Goal: Task Accomplishment & Management: Use online tool/utility

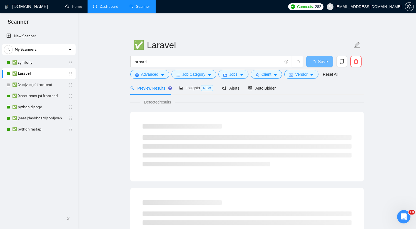
click at [97, 9] on link "Dashboard" at bounding box center [105, 6] width 25 height 5
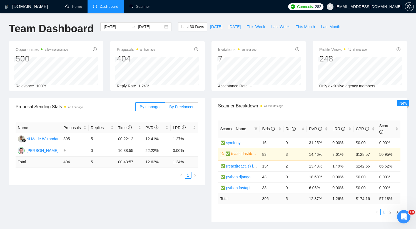
click at [187, 108] on span "By Freelancer" at bounding box center [181, 106] width 24 height 4
click at [165, 108] on input "By Freelancer" at bounding box center [165, 108] width 0 height 0
click at [259, 26] on span "This Week" at bounding box center [256, 27] width 18 height 6
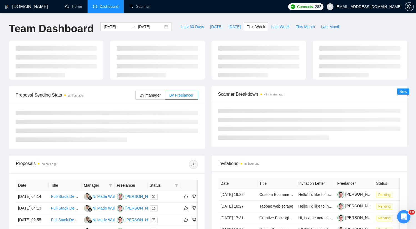
type input "[DATE]"
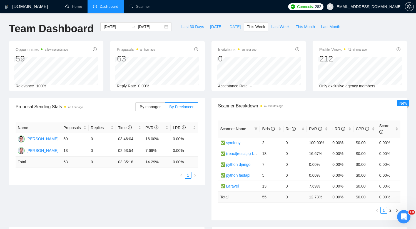
click at [232, 28] on span "[DATE]" at bounding box center [234, 27] width 12 height 6
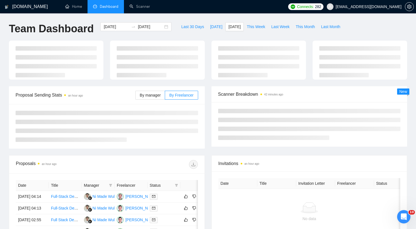
type input "[DATE]"
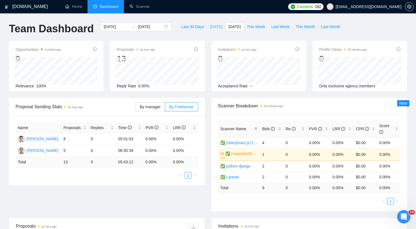
click at [211, 29] on span "[DATE]" at bounding box center [216, 27] width 12 height 6
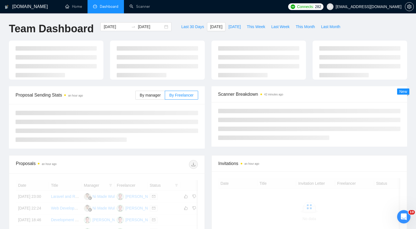
type input "[DATE]"
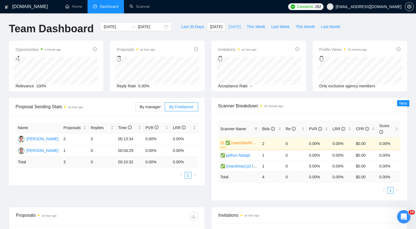
click at [232, 27] on span "[DATE]" at bounding box center [234, 27] width 12 height 6
type input "[DATE]"
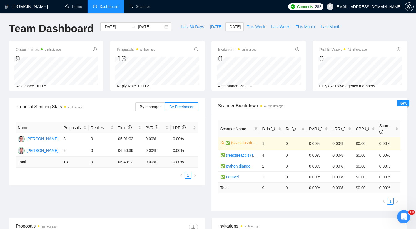
click at [252, 24] on span "This Week" at bounding box center [256, 27] width 18 height 6
type input "[DATE]"
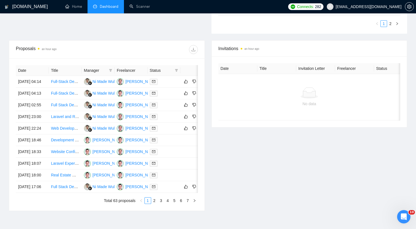
scroll to position [276, 0]
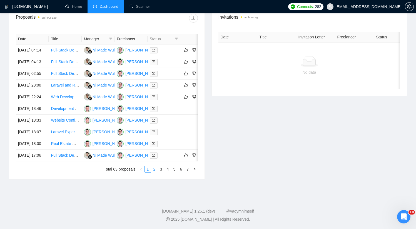
click at [154, 169] on link "2" at bounding box center [154, 169] width 6 height 6
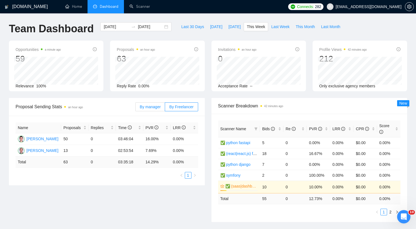
click at [155, 107] on span "By manager" at bounding box center [150, 106] width 21 height 4
click at [136, 108] on input "By manager" at bounding box center [136, 108] width 0 height 0
click at [231, 28] on span "[DATE]" at bounding box center [234, 27] width 12 height 6
type input "[DATE]"
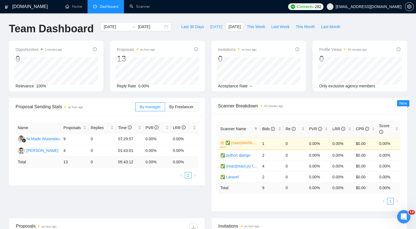
click at [210, 27] on span "[DATE]" at bounding box center [216, 27] width 12 height 6
type input "[DATE]"
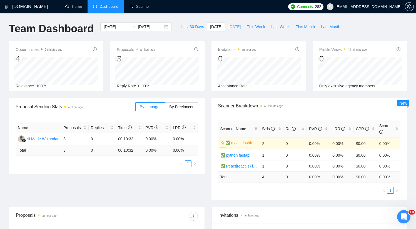
click at [229, 28] on span "[DATE]" at bounding box center [234, 27] width 12 height 6
type input "[DATE]"
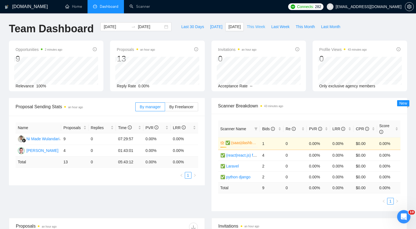
click at [248, 27] on span "This Week" at bounding box center [256, 27] width 18 height 6
type input "[DATE]"
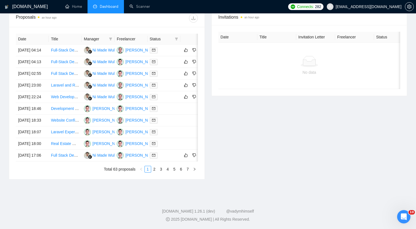
scroll to position [230, 0]
click at [156, 172] on link "2" at bounding box center [154, 169] width 6 height 6
click at [161, 172] on link "3" at bounding box center [161, 169] width 6 height 6
click at [168, 172] on link "4" at bounding box center [168, 169] width 6 height 6
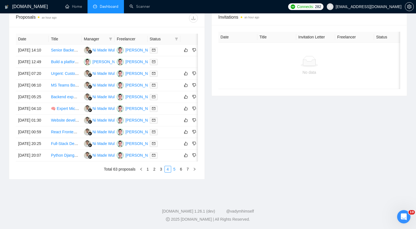
click at [177, 172] on link "5" at bounding box center [174, 169] width 6 height 6
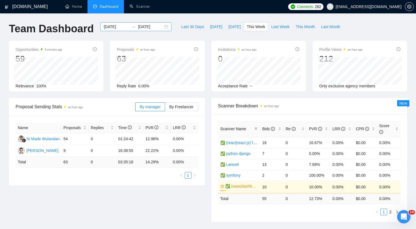
click at [125, 30] on div "[DATE] [DATE]" at bounding box center [135, 26] width 71 height 9
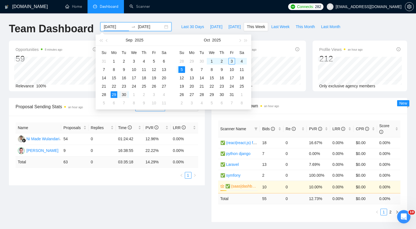
type input "[DATE]"
click at [121, 94] on div "30" at bounding box center [124, 94] width 7 height 7
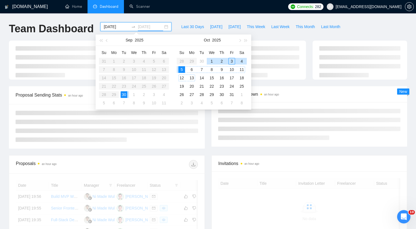
type input "[DATE]"
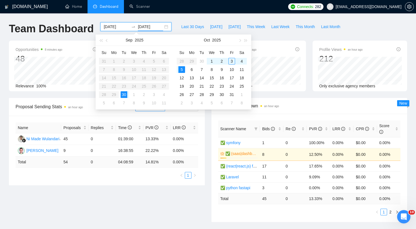
click at [179, 13] on ul "Home Dashboard Scanner" at bounding box center [171, 6] width 227 height 13
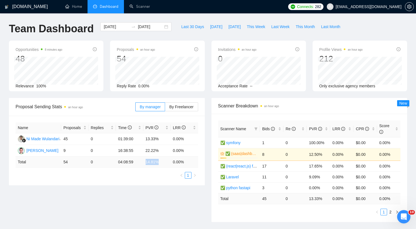
drag, startPoint x: 146, startPoint y: 161, endPoint x: 160, endPoint y: 161, distance: 13.6
click at [160, 161] on td "14.81 %" at bounding box center [156, 161] width 27 height 11
drag, startPoint x: 158, startPoint y: 163, endPoint x: 143, endPoint y: 164, distance: 15.3
click at [143, 164] on tr "Total 54 0 04:08:59 14.81 % 0.00 %" at bounding box center [107, 161] width 182 height 11
click at [138, 176] on ul "1" at bounding box center [107, 175] width 182 height 7
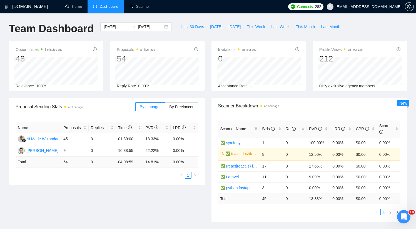
click at [138, 176] on ul "1" at bounding box center [107, 175] width 182 height 7
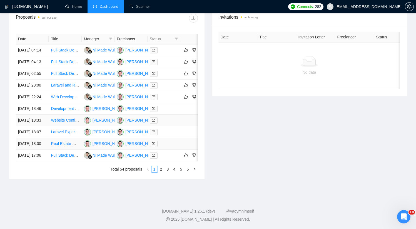
scroll to position [257, 0]
click at [165, 172] on link "3" at bounding box center [168, 169] width 6 height 6
click at [176, 172] on link "4" at bounding box center [174, 169] width 6 height 6
click at [182, 172] on link "5" at bounding box center [181, 169] width 6 height 6
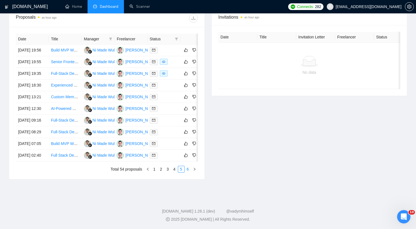
click at [186, 172] on link "6" at bounding box center [188, 169] width 6 height 6
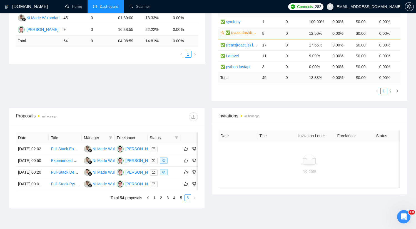
scroll to position [0, 0]
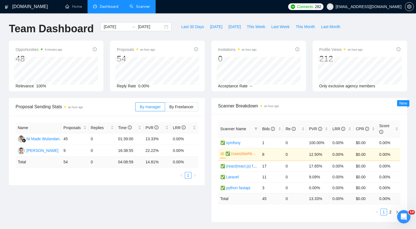
click at [143, 7] on link "Scanner" at bounding box center [139, 6] width 21 height 5
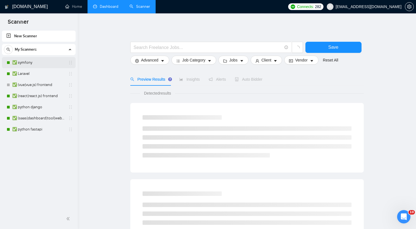
click at [39, 64] on link "✅ symfony" at bounding box center [38, 62] width 53 height 11
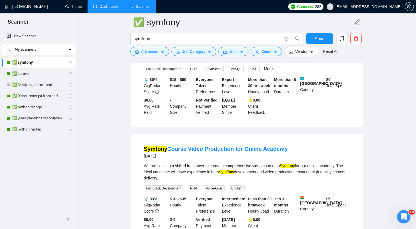
scroll to position [22, 0]
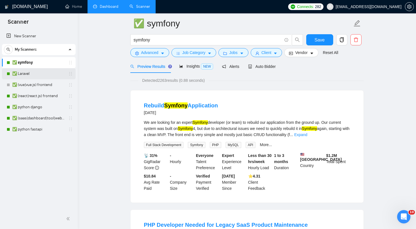
click at [25, 72] on link "✅ Laravel" at bounding box center [38, 73] width 53 height 11
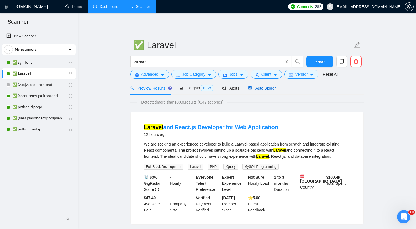
click at [267, 88] on span "Auto Bidder" at bounding box center [261, 88] width 27 height 4
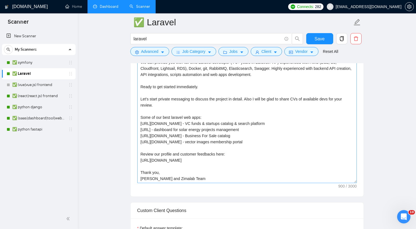
scroll to position [398, 0]
click at [211, 88] on textarea "We can provide you with full-time Laravel developer (4-5+ years in Laravel/PHP)…" at bounding box center [246, 120] width 219 height 125
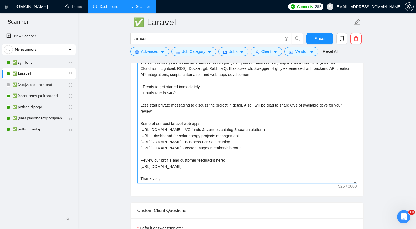
click at [211, 88] on textarea "We can provide you with full-time Laravel developer (4-5+ years in Laravel/PHP)…" at bounding box center [246, 120] width 219 height 125
paste textarea "- Hourly rate is $40/h"
drag, startPoint x: 220, startPoint y: 92, endPoint x: 132, endPoint y: 86, distance: 87.5
click at [132, 86] on div "Cover Letter template: We can provide you with full-time Laravel developer (4-5…" at bounding box center [247, 119] width 233 height 153
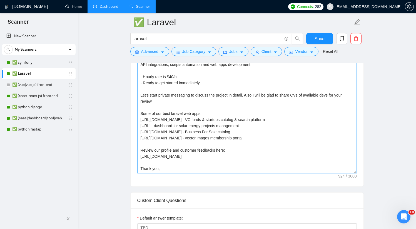
scroll to position [407, 0]
drag, startPoint x: 260, startPoint y: 96, endPoint x: 249, endPoint y: 96, distance: 10.3
click at [249, 96] on textarea "We can provide you with full-time Laravel developer (4-5+ years in Laravel/PHP)…" at bounding box center [246, 110] width 219 height 125
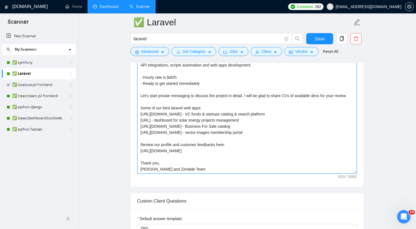
click at [248, 99] on textarea "We can provide you with full-time Laravel developer (4-5+ years in Laravel/PHP)…" at bounding box center [246, 110] width 219 height 125
type textarea "We can provide you with full-time Laravel developer (4-5+ years in Laravel/PHP)…"
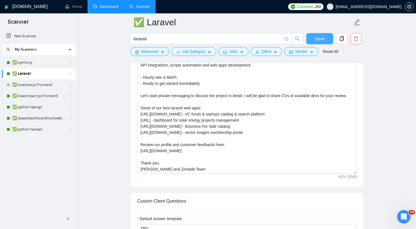
click at [315, 39] on span "Save" at bounding box center [319, 38] width 10 height 7
checkbox input "true"
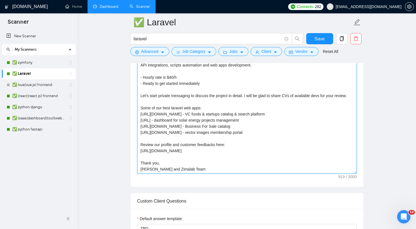
click at [177, 78] on textarea "We can provide you with full-time Laravel developer (4-5+ years in Laravel/PHP)…" at bounding box center [246, 110] width 219 height 125
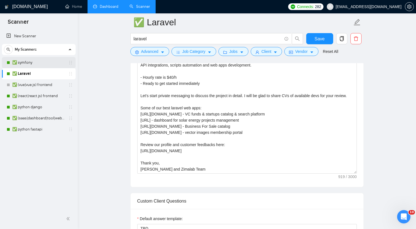
click at [27, 64] on link "✅ symfony" at bounding box center [38, 62] width 53 height 11
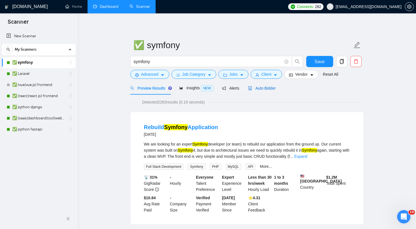
click at [262, 90] on div "Auto Bidder" at bounding box center [261, 88] width 27 height 6
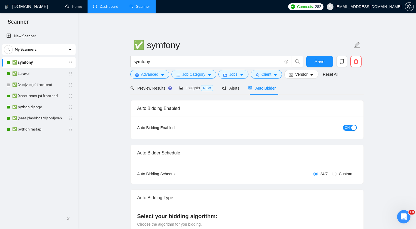
checkbox input "true"
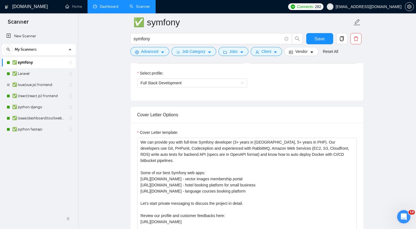
scroll to position [364, 0]
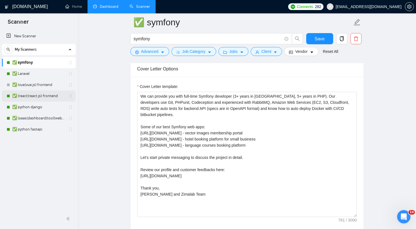
click at [39, 94] on link "✅ (react|react.js) frontend" at bounding box center [38, 95] width 53 height 11
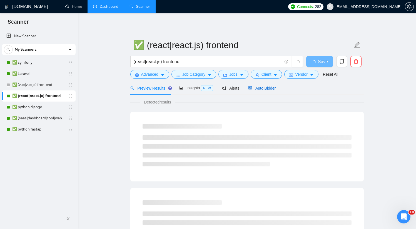
click at [262, 87] on span "Auto Bidder" at bounding box center [261, 88] width 27 height 4
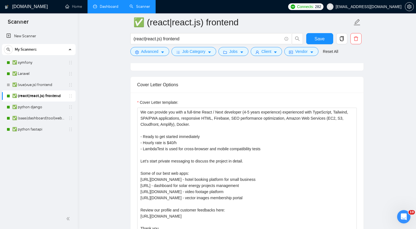
scroll to position [357, 0]
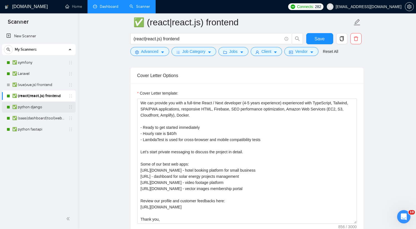
click at [23, 107] on link "✅ python django" at bounding box center [38, 106] width 53 height 11
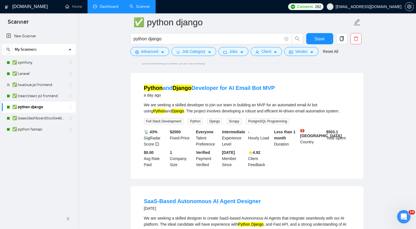
scroll to position [22, 0]
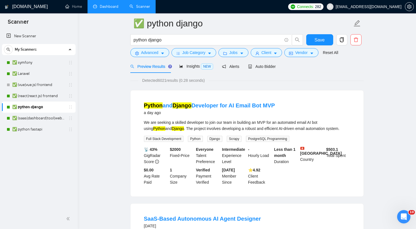
click at [282, 64] on div "Preview Results Insights NEW Alerts Auto Bidder" at bounding box center [246, 66] width 233 height 13
click at [275, 66] on span "Auto Bidder" at bounding box center [261, 66] width 27 height 4
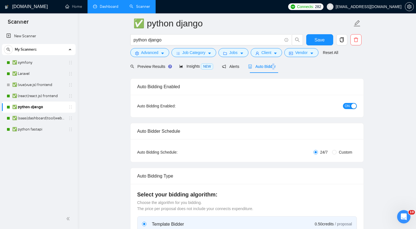
checkbox input "true"
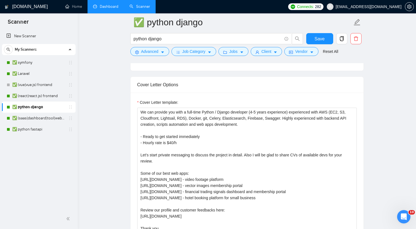
scroll to position [351, 0]
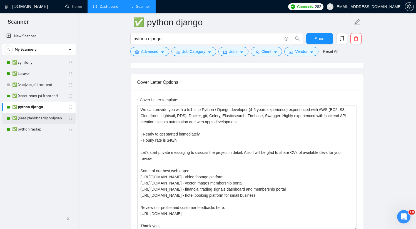
click at [42, 121] on link "✅ (saas|dashboard|tool|web app|platform) ai developer" at bounding box center [38, 117] width 53 height 11
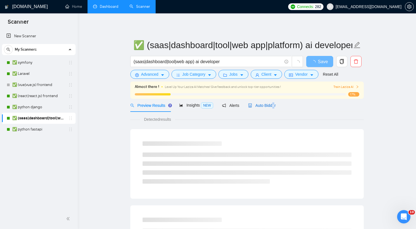
click at [275, 106] on span "Auto Bidder" at bounding box center [261, 105] width 27 height 4
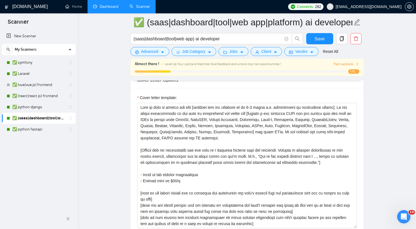
scroll to position [633, 0]
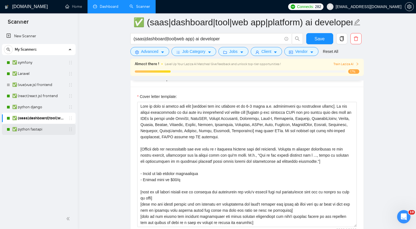
click at [38, 129] on link "✅ python fastapi" at bounding box center [38, 129] width 53 height 11
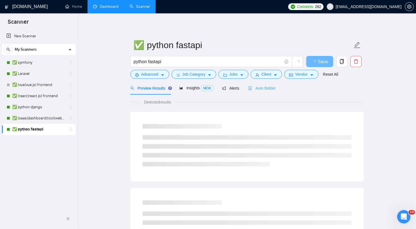
click at [274, 94] on div "Auto Bidder" at bounding box center [261, 87] width 27 height 13
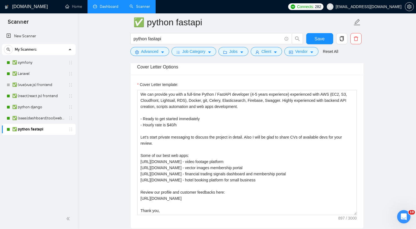
scroll to position [367, 0]
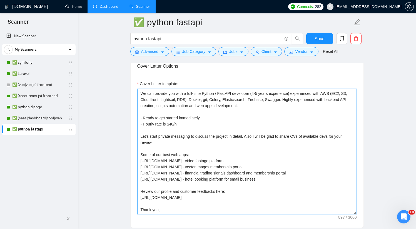
click at [204, 121] on textarea "We can provide you with a full-time Python / FastAPI developer (4-5 years exper…" at bounding box center [246, 151] width 219 height 125
paste textarea "- Hourly rate is $40/h"
type textarea "We can provide you with a full-time Python / FastAPI developer (4-5 years exper…"
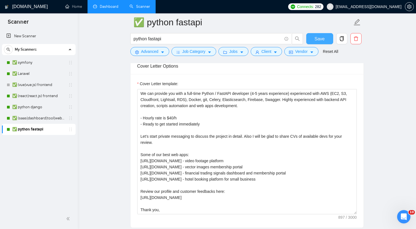
click at [316, 42] on button "Save" at bounding box center [319, 38] width 27 height 11
click at [31, 116] on link "✅ (saas|dashboard|tool|web app|platform) ai developer" at bounding box center [38, 117] width 53 height 11
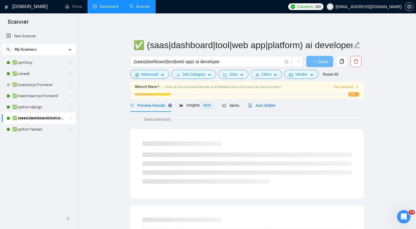
click at [262, 103] on span "Auto Bidder" at bounding box center [261, 105] width 27 height 4
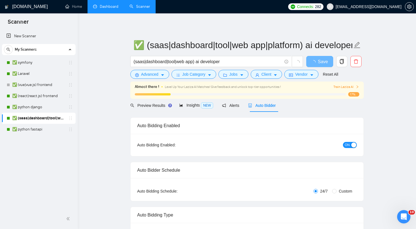
checkbox input "true"
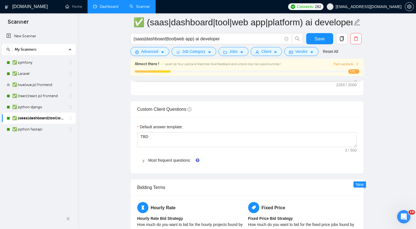
scroll to position [668, 0]
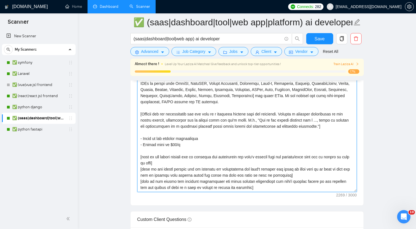
click at [190, 149] on textarea "Cover letter template:" at bounding box center [246, 129] width 219 height 125
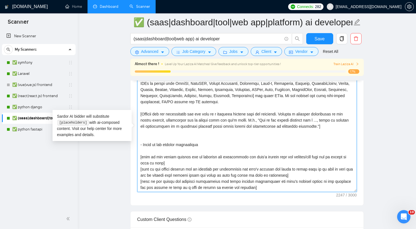
paste textarea "- Hourly rate is $40/h"
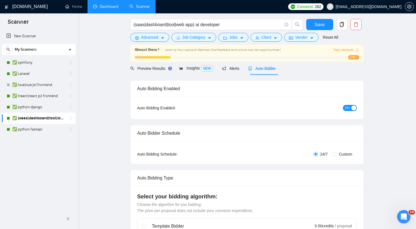
scroll to position [0, 0]
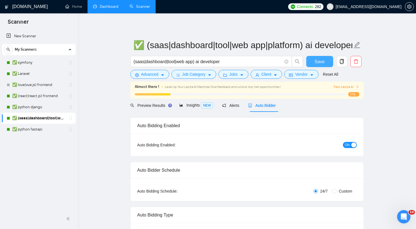
type textarea "Will be glad to assist you with [analyse job and describe it in 2-4 words e.g. …"
click at [317, 59] on span "Save" at bounding box center [319, 61] width 10 height 7
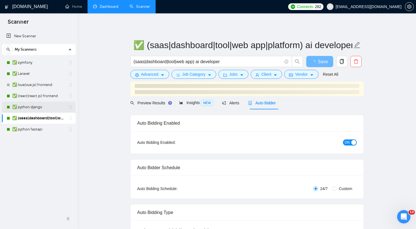
click at [30, 107] on link "✅ python django" at bounding box center [38, 106] width 53 height 11
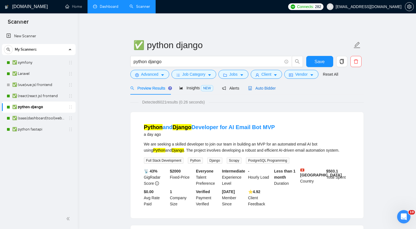
click at [260, 89] on span "Auto Bidder" at bounding box center [261, 88] width 27 height 4
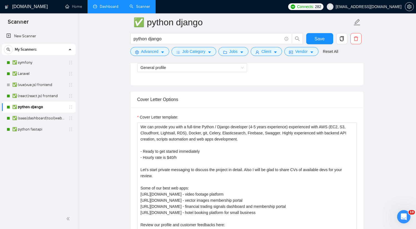
scroll to position [335, 0]
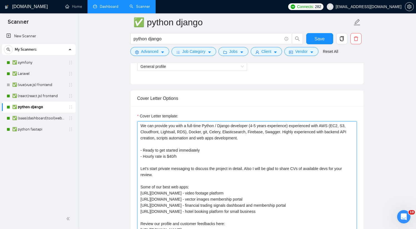
click at [209, 154] on textarea "We can provide you with a full-time Python / Django developer (4-5 years experi…" at bounding box center [246, 183] width 219 height 125
paste textarea "- Hourly rate is $40/h"
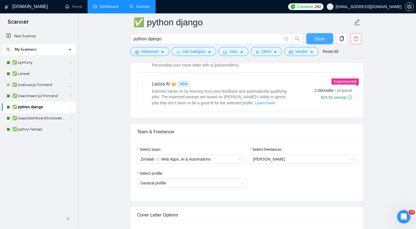
type textarea "We can provide you with a full-time Python / Django developer (4-5 years experi…"
click at [321, 41] on span "Save" at bounding box center [319, 38] width 10 height 7
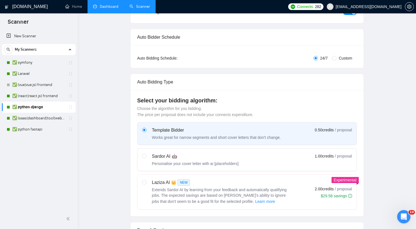
scroll to position [13, 0]
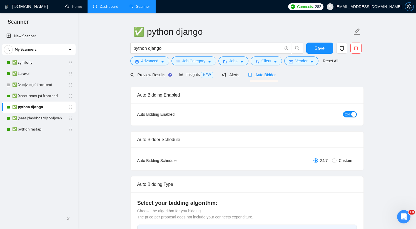
click at [408, 10] on button "button" at bounding box center [409, 6] width 9 height 9
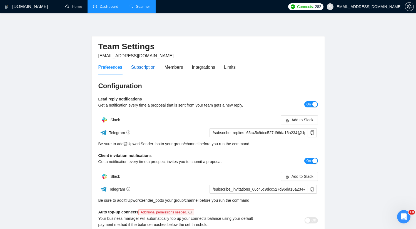
click at [143, 64] on div "Subscription" at bounding box center [143, 67] width 24 height 7
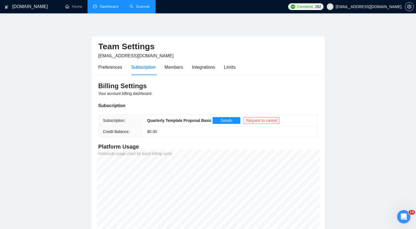
click at [239, 68] on div "Preferences Subscription Members Integrations Limits" at bounding box center [207, 67] width 219 height 16
click at [235, 68] on div "Limits" at bounding box center [230, 67] width 12 height 7
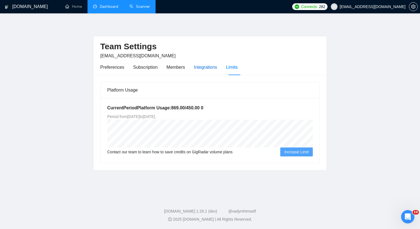
click at [202, 67] on div "Integrations" at bounding box center [205, 67] width 23 height 7
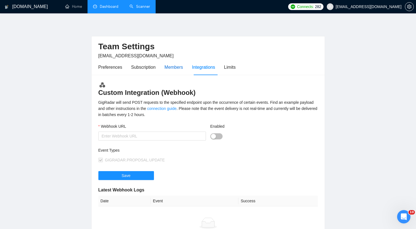
click at [169, 67] on div "Members" at bounding box center [173, 67] width 19 height 7
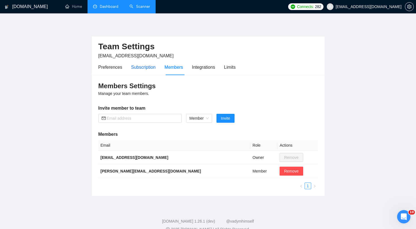
click at [154, 68] on div "Subscription" at bounding box center [143, 67] width 24 height 7
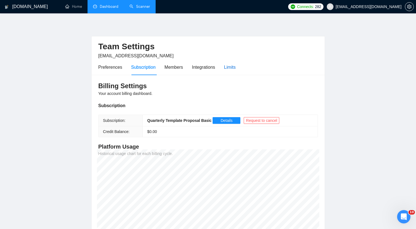
click at [232, 69] on div "Limits" at bounding box center [230, 67] width 12 height 7
